Goal: Information Seeking & Learning: Find specific fact

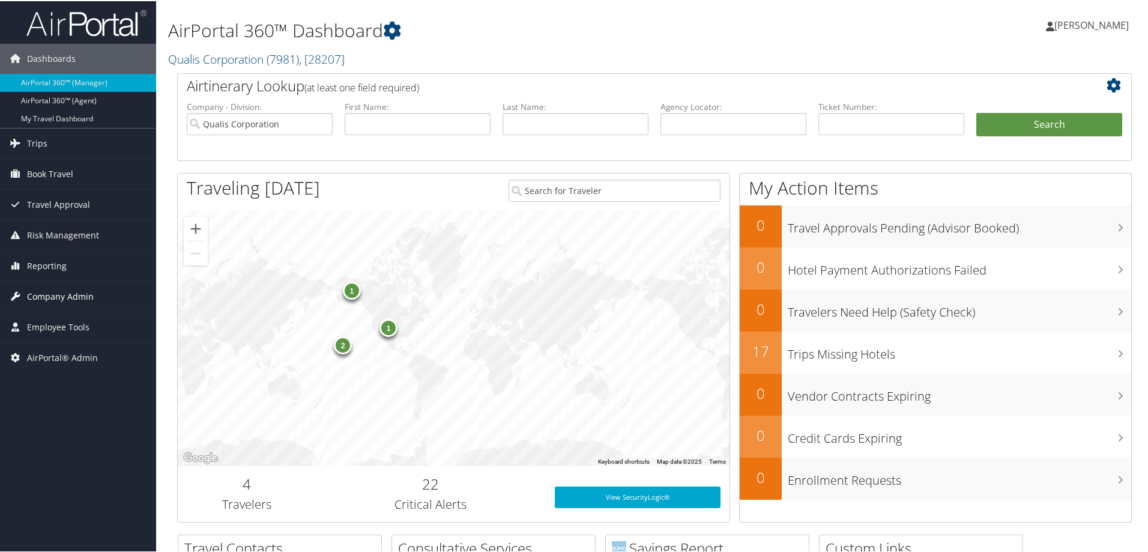
click at [76, 292] on span "Company Admin" at bounding box center [60, 295] width 67 height 30
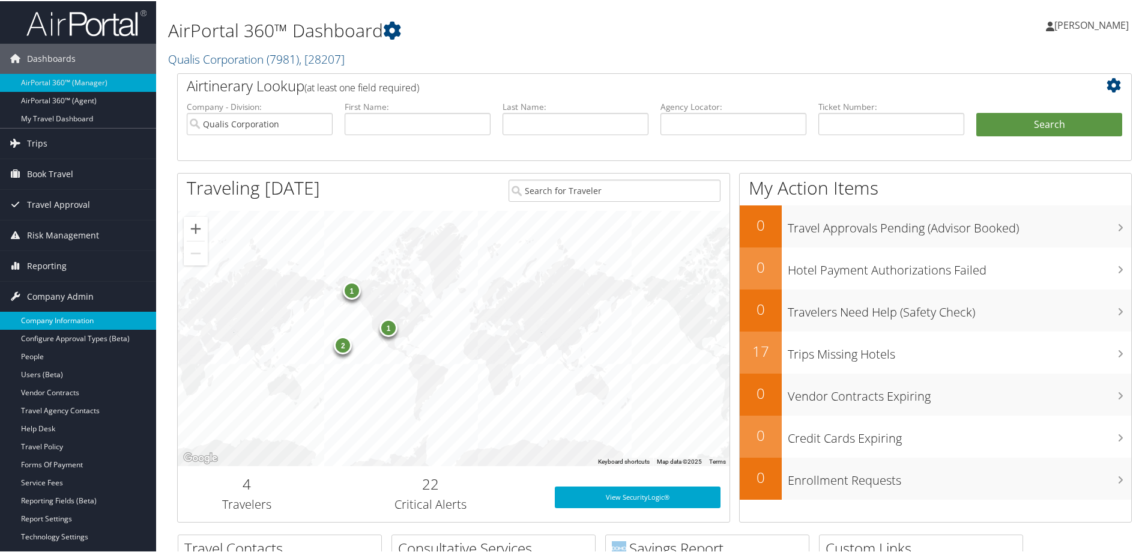
click at [45, 321] on link "Company Information" at bounding box center [78, 319] width 156 height 18
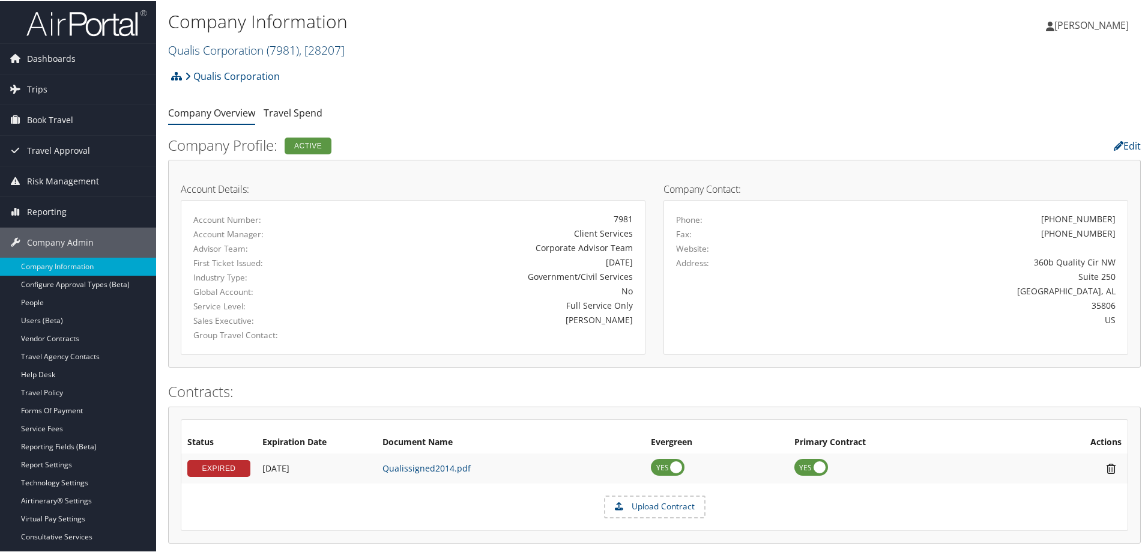
click at [230, 49] on link "Qualis Corporation ( 7981 ) , [ 28207 ]" at bounding box center [256, 49] width 177 height 16
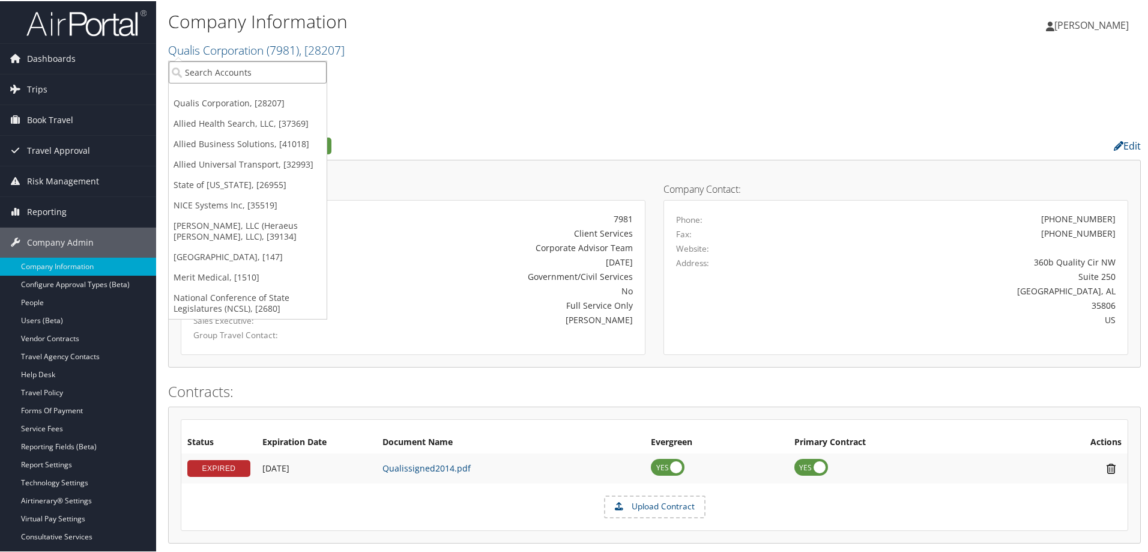
click at [248, 72] on input "search" at bounding box center [248, 71] width 158 height 22
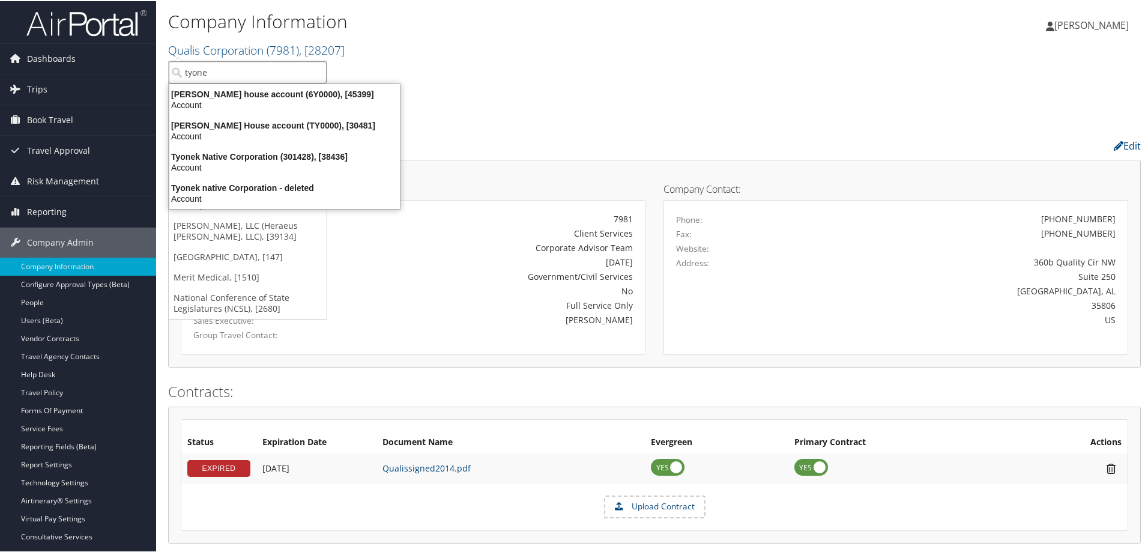
type input "tyonek"
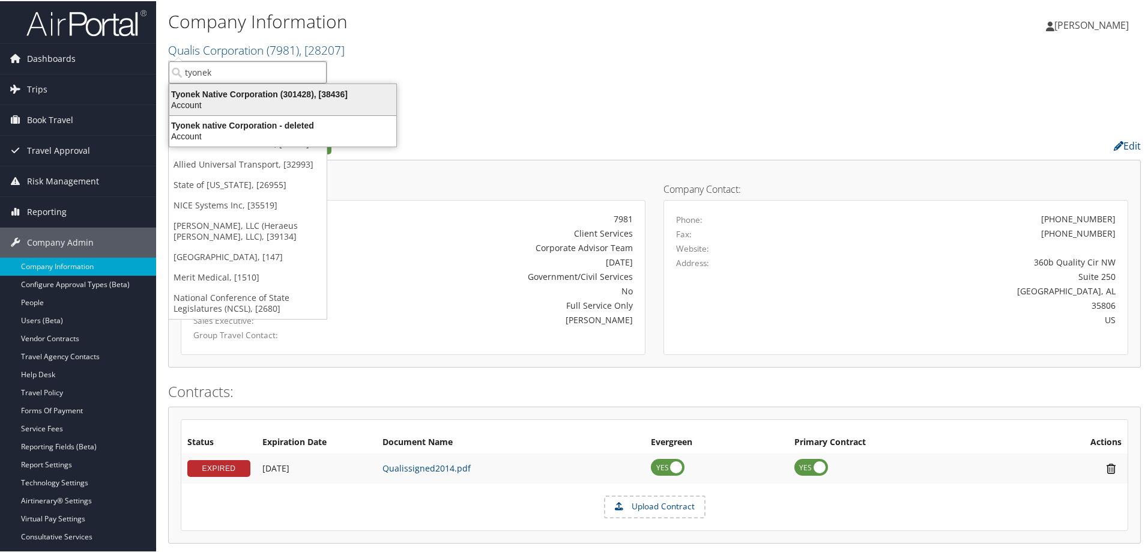
click at [254, 91] on div "Tyonek Native Corporation (301428), [38436]" at bounding box center [282, 93] width 241 height 11
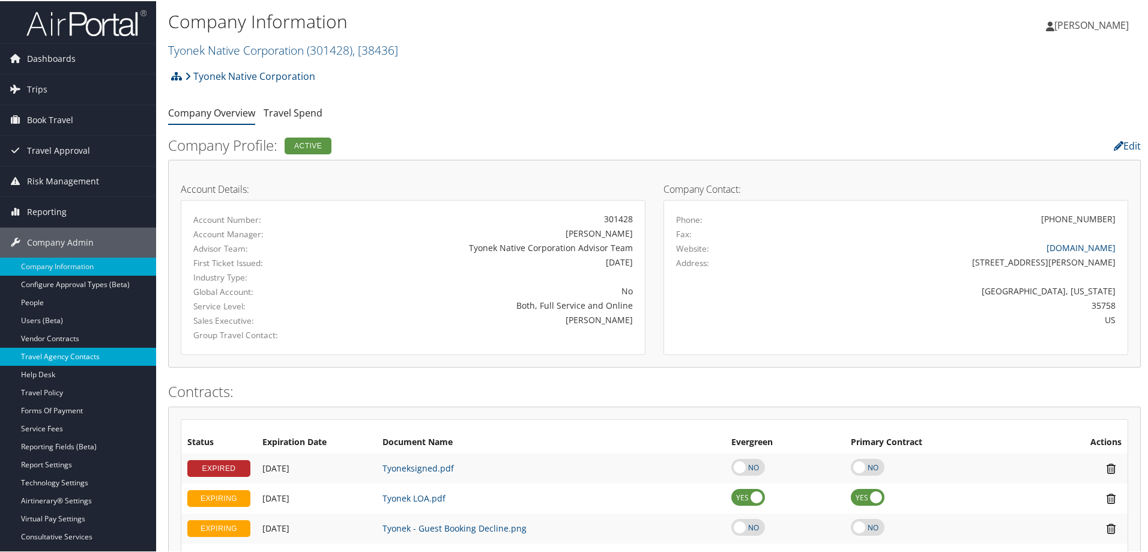
click at [68, 352] on link "Travel Agency Contacts" at bounding box center [78, 355] width 156 height 18
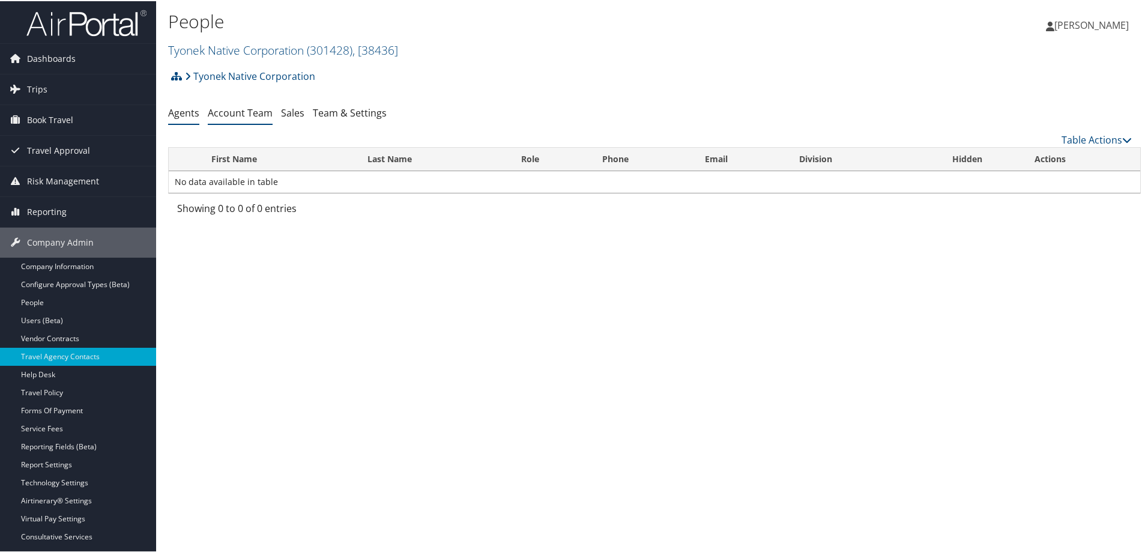
click at [242, 112] on link "Account Team" at bounding box center [240, 111] width 65 height 13
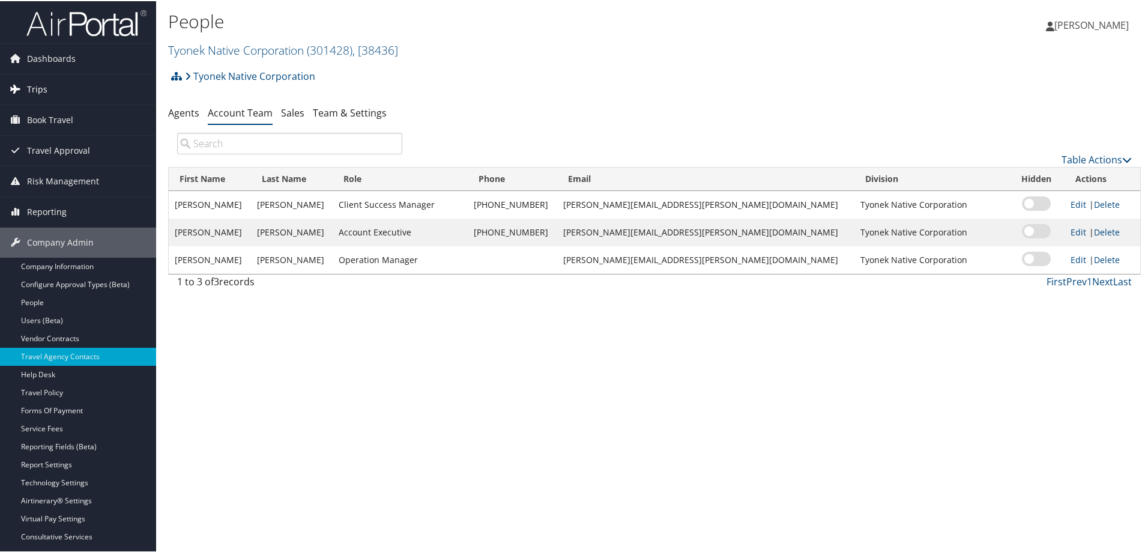
click at [59, 74] on link "Trips" at bounding box center [78, 88] width 156 height 30
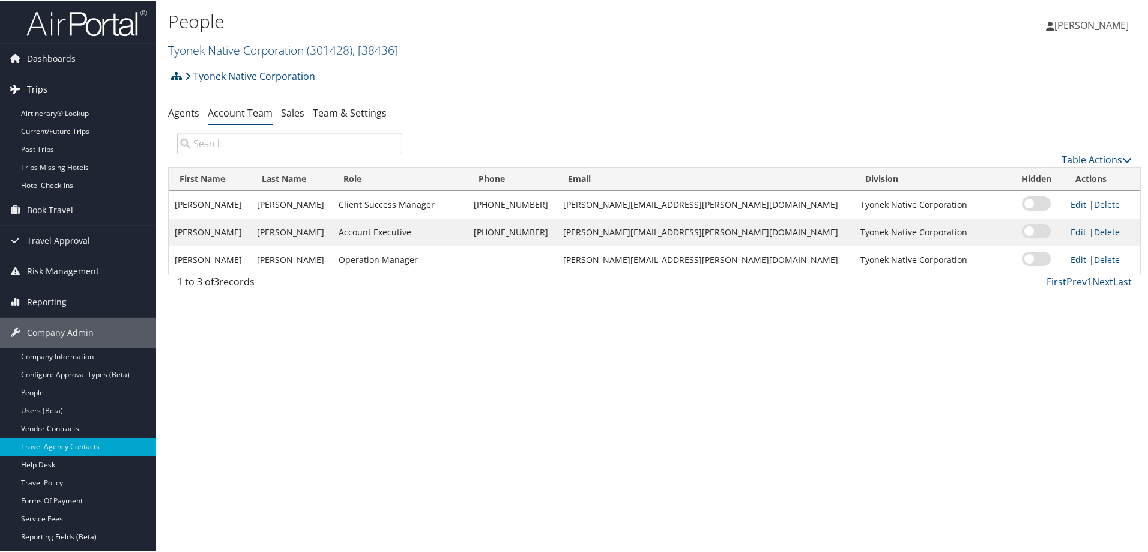
click at [50, 88] on link "Trips" at bounding box center [78, 88] width 156 height 30
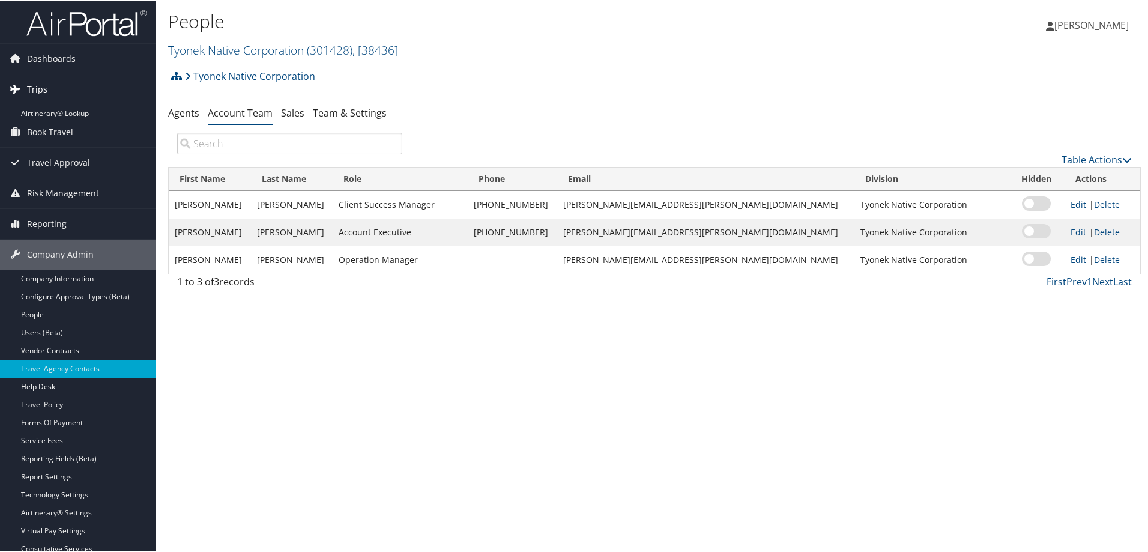
click at [50, 88] on link "Trips" at bounding box center [78, 88] width 156 height 30
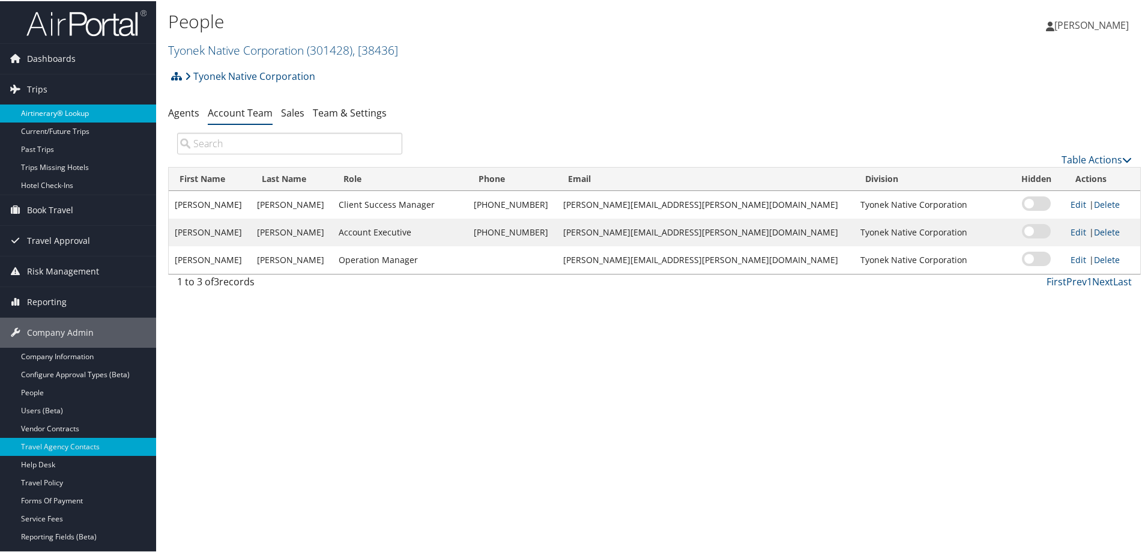
click at [29, 112] on link "Airtinerary® Lookup" at bounding box center [78, 112] width 156 height 18
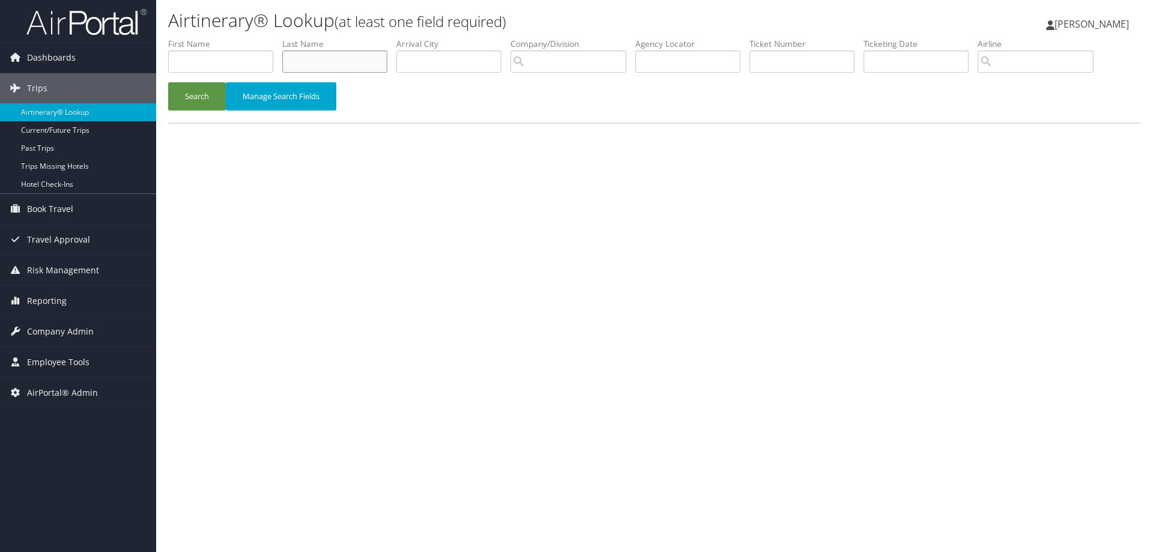
click at [319, 57] on input "text" at bounding box center [334, 61] width 105 height 22
type input "[PERSON_NAME]"
click at [188, 82] on button "Search" at bounding box center [197, 96] width 58 height 28
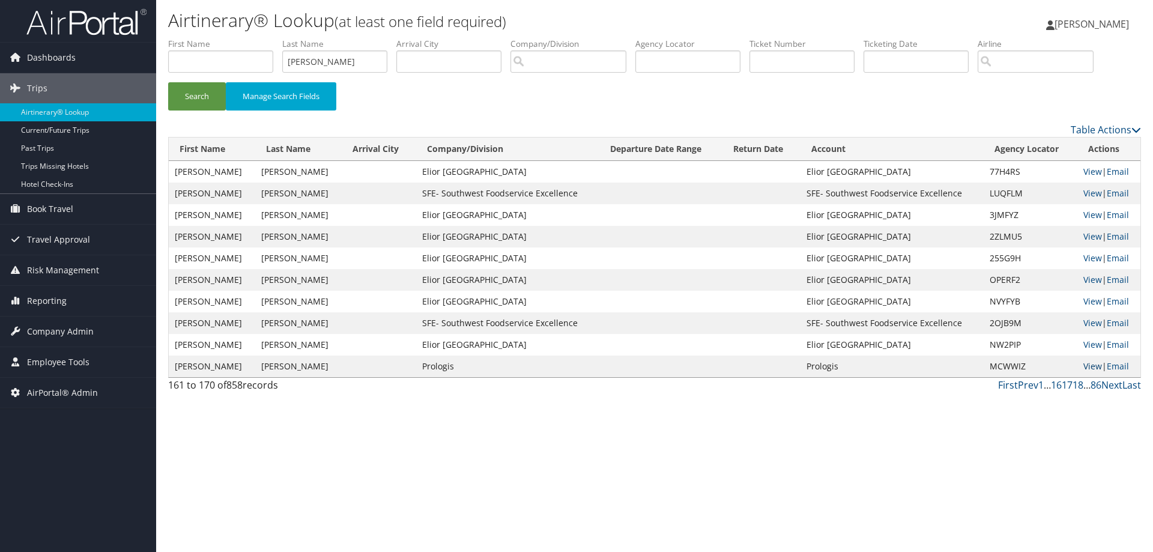
click at [1084, 363] on link "View" at bounding box center [1092, 365] width 19 height 11
click at [57, 326] on span "Company Admin" at bounding box center [60, 331] width 67 height 30
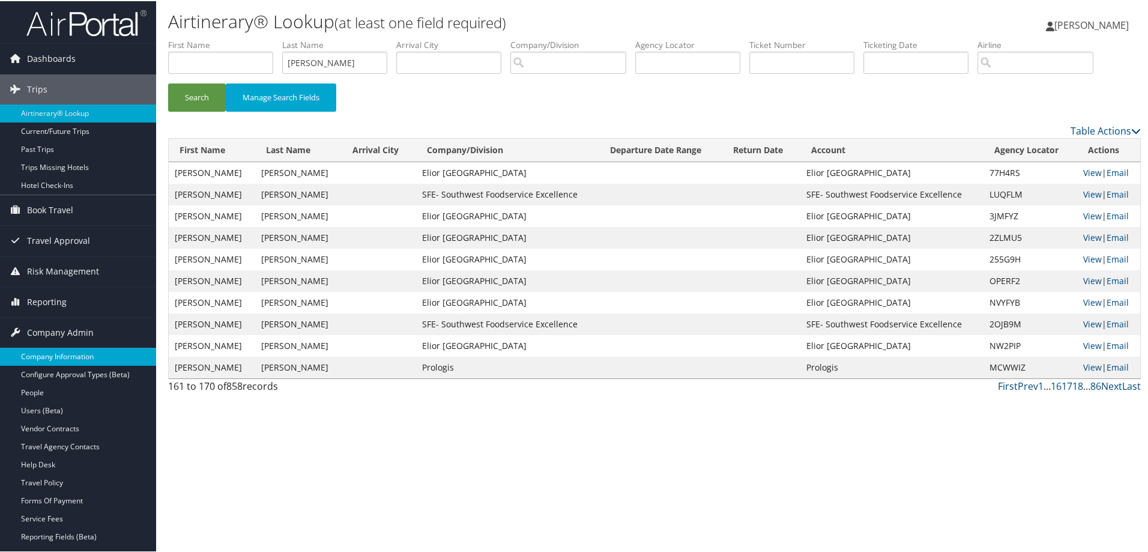
click at [73, 349] on link "Company Information" at bounding box center [78, 355] width 156 height 18
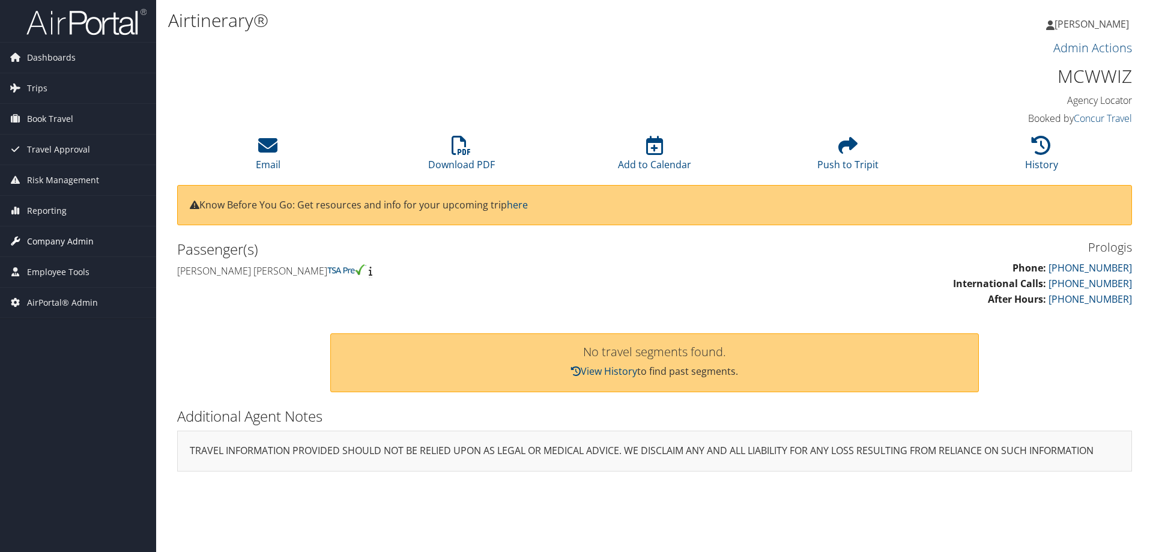
click at [68, 241] on span "Company Admin" at bounding box center [60, 241] width 67 height 30
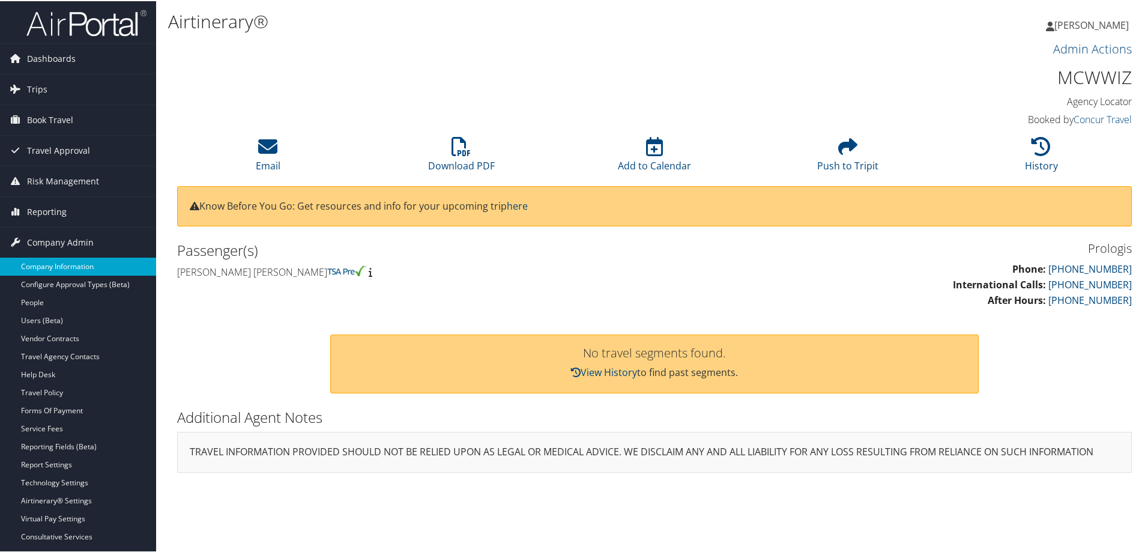
click at [72, 269] on link "Company Information" at bounding box center [78, 265] width 156 height 18
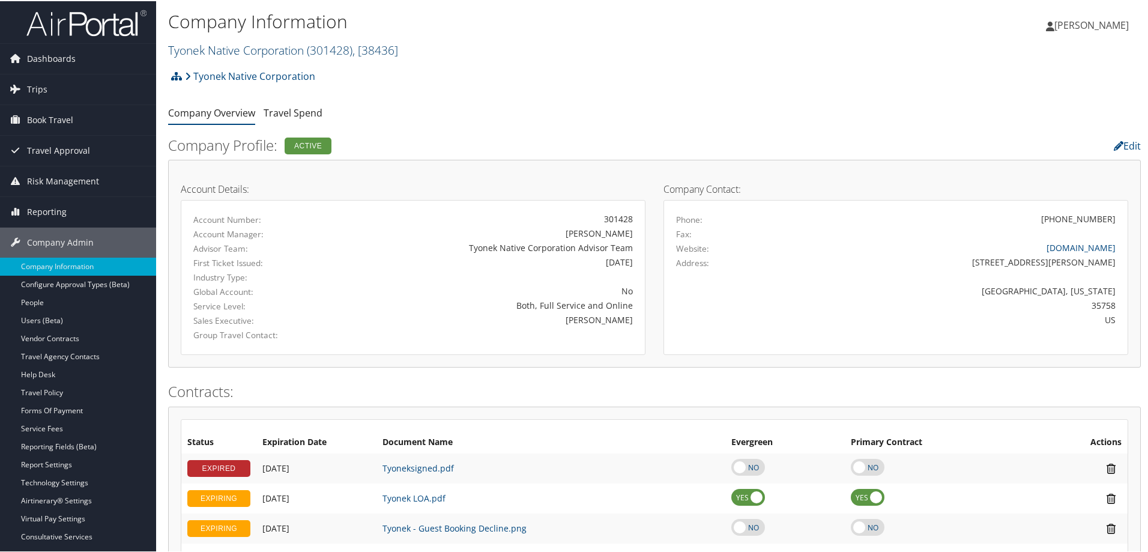
click at [343, 52] on span "( 301428 )" at bounding box center [330, 49] width 46 height 16
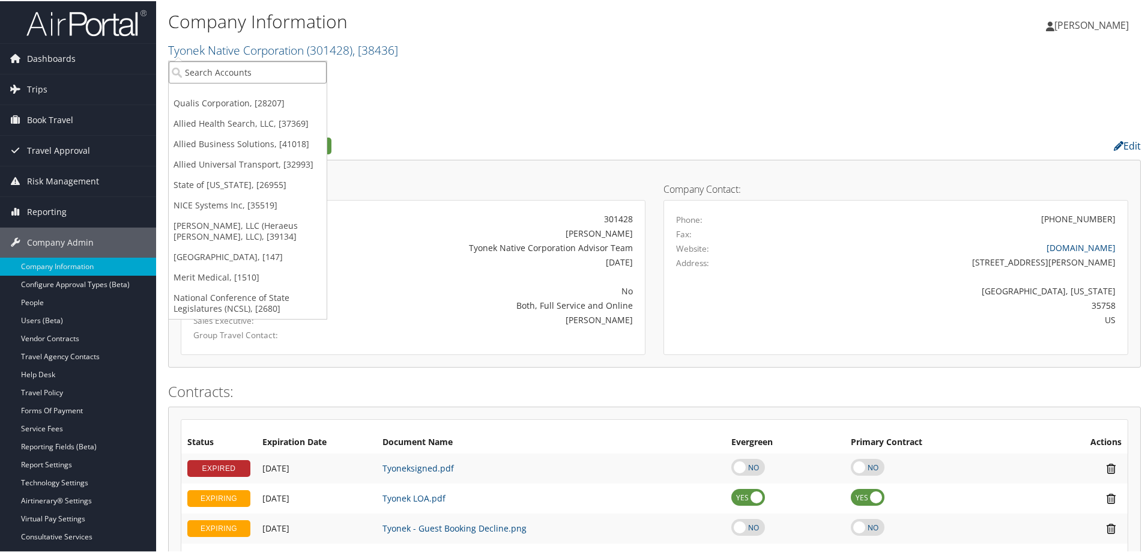
click at [256, 73] on input "search" at bounding box center [248, 71] width 158 height 22
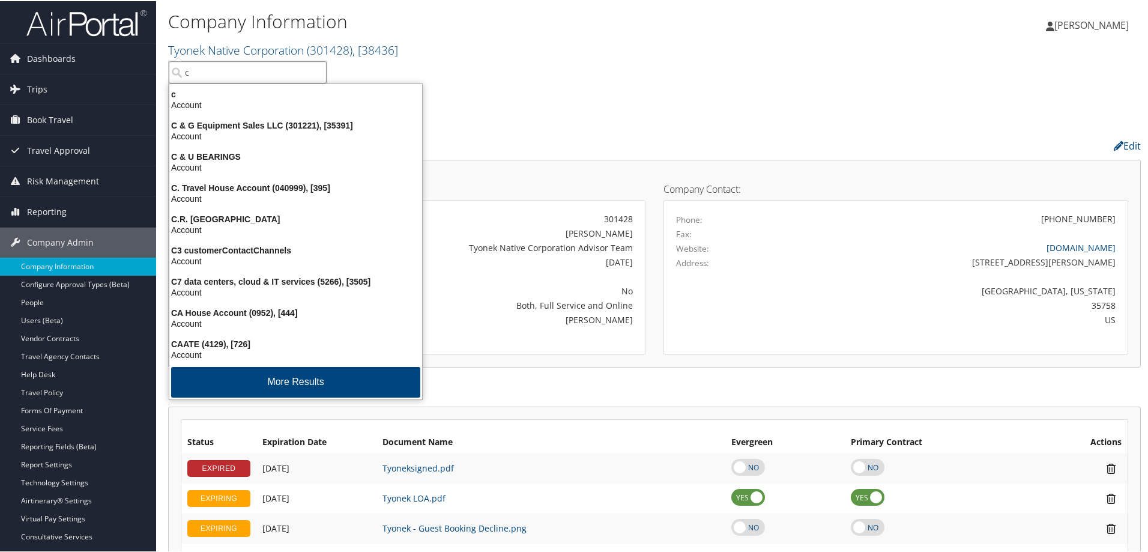
type input "ch"
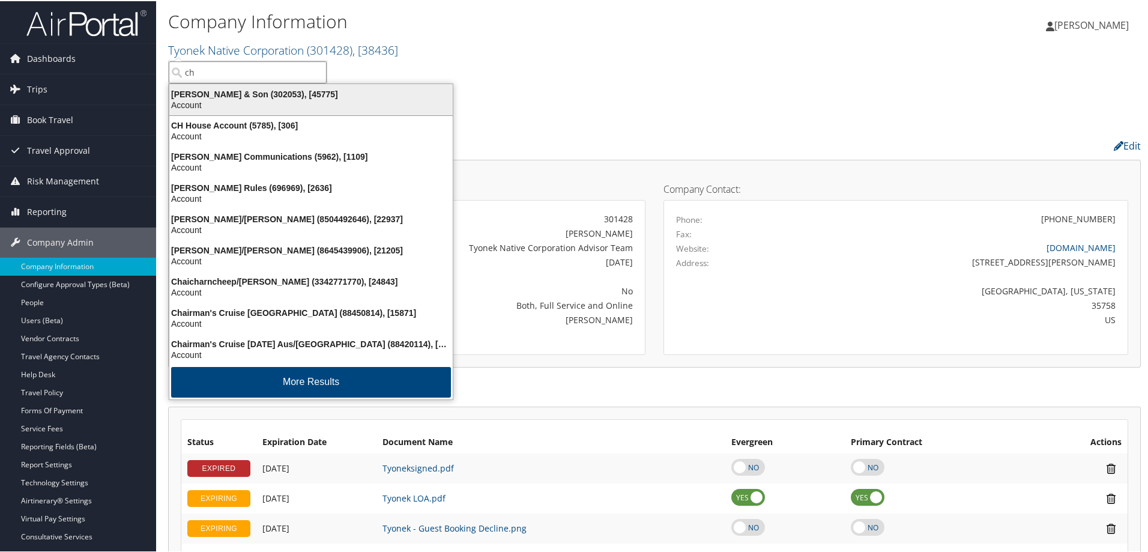
click at [250, 104] on div "Account" at bounding box center [311, 103] width 298 height 11
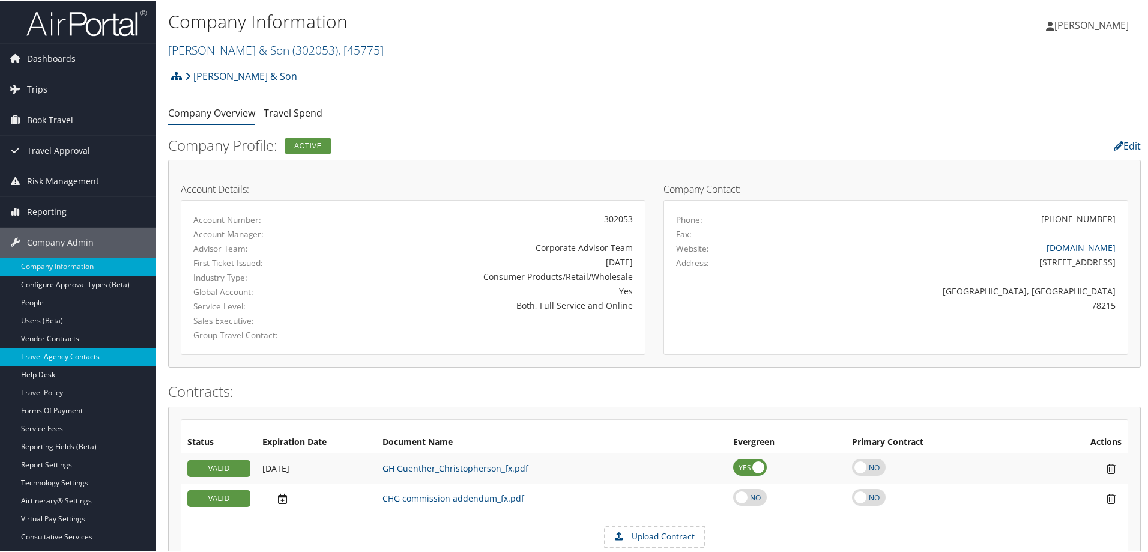
click at [63, 354] on link "Travel Agency Contacts" at bounding box center [78, 355] width 156 height 18
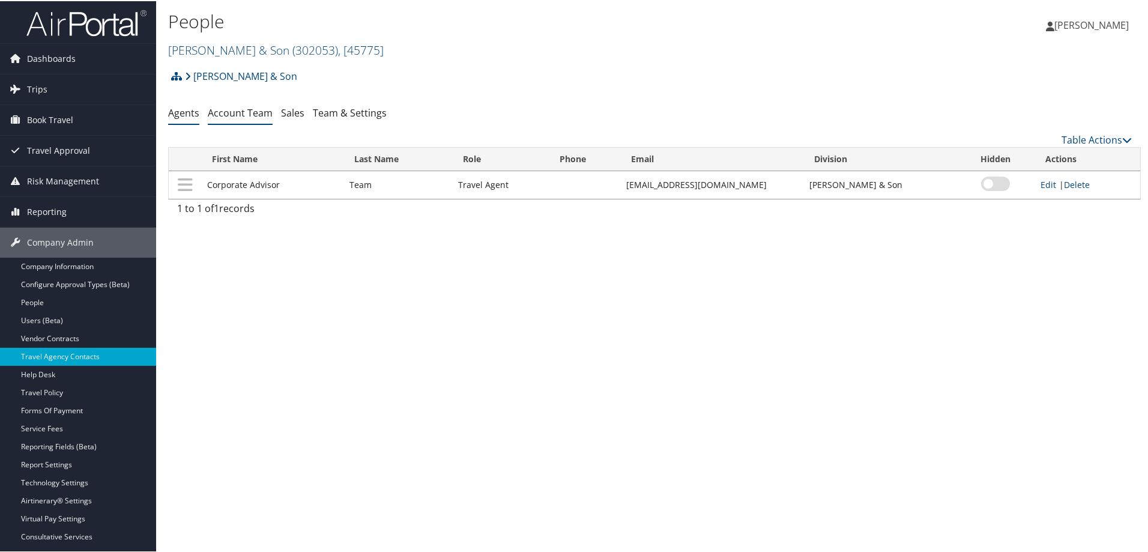
click at [235, 107] on link "Account Team" at bounding box center [240, 111] width 65 height 13
